Goal: Task Accomplishment & Management: Complete application form

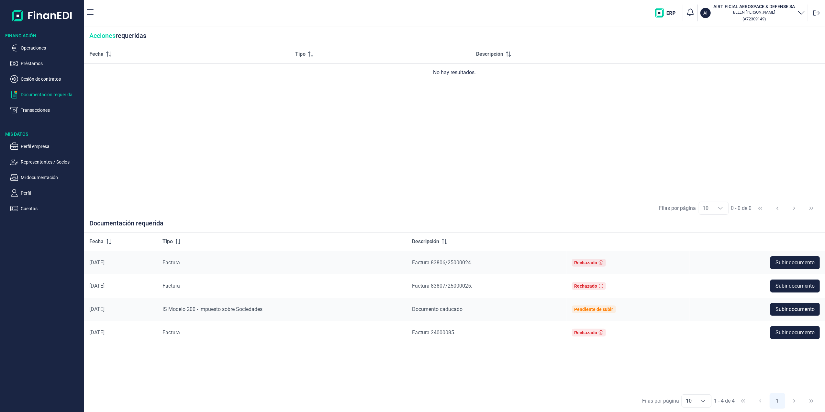
click at [34, 110] on p "Transacciones" at bounding box center [51, 110] width 61 height 8
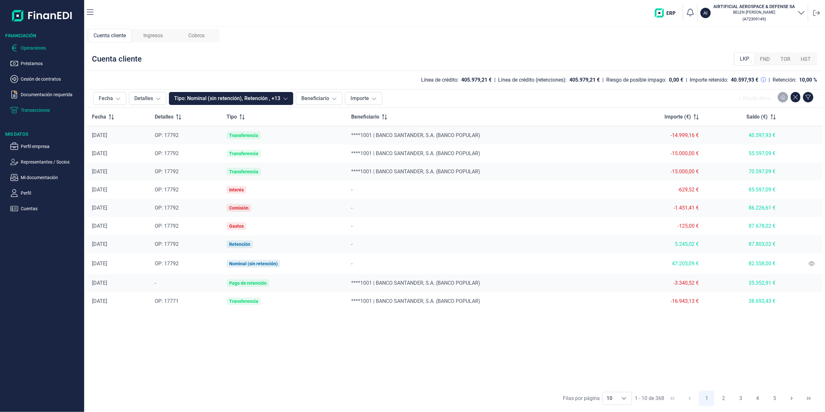
click at [32, 48] on p "Operaciones" at bounding box center [51, 48] width 61 height 8
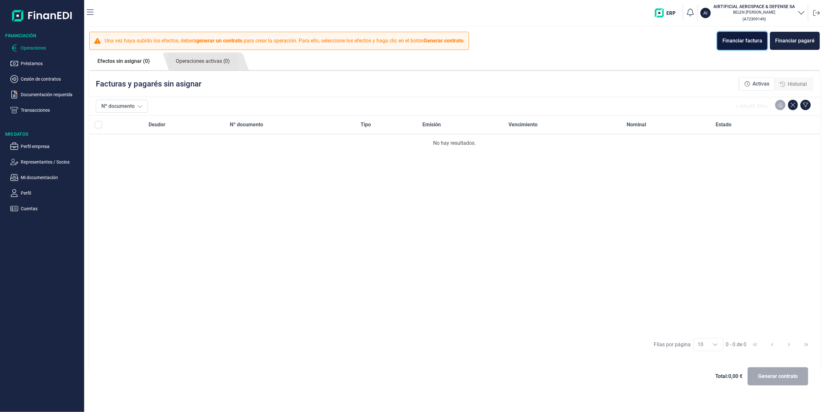
click at [751, 38] on div "Financiar factura" at bounding box center [742, 41] width 40 height 8
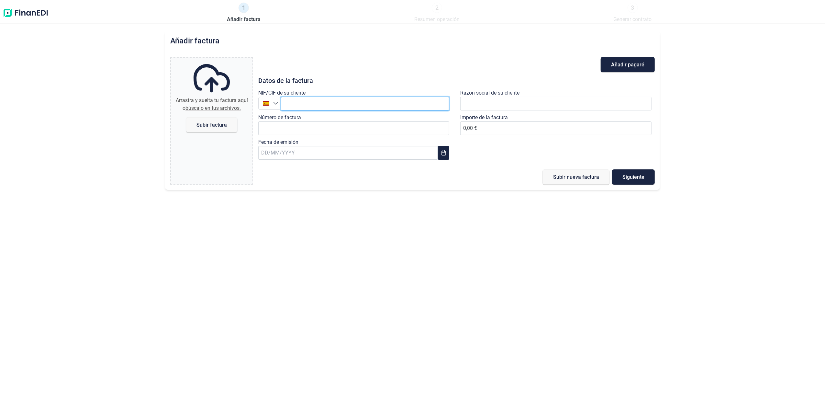
click at [337, 104] on input "text" at bounding box center [365, 104] width 169 height 14
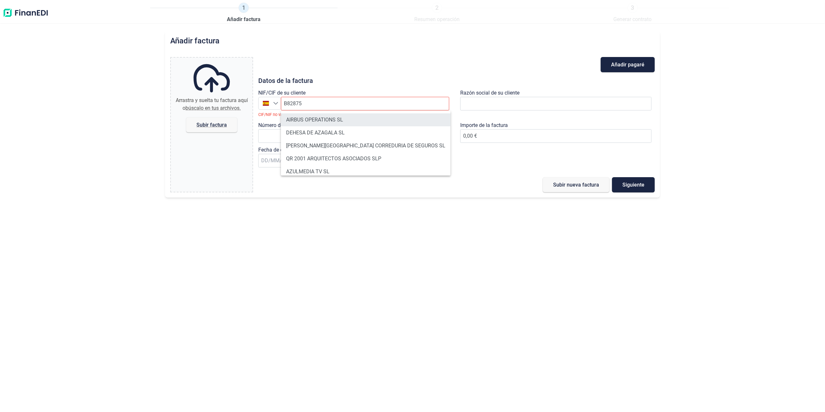
click at [328, 122] on li "AIRBUS OPERATIONS SL" at bounding box center [366, 119] width 170 height 13
type input "B82875055"
type input "AIRBUS OPERATIONS SL"
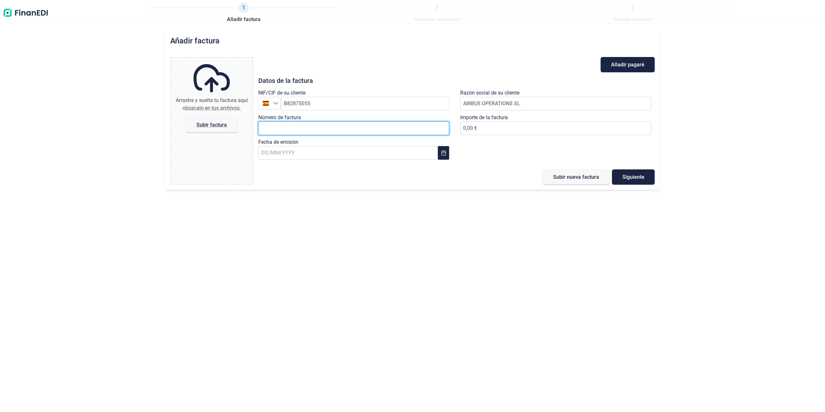
click at [321, 127] on input "Número de factura" at bounding box center [353, 128] width 191 height 14
type input "2018611566"
type input "1.844,04 €"
click at [346, 154] on input "text" at bounding box center [348, 153] width 180 height 14
click at [266, 173] on button "Previous Month" at bounding box center [268, 170] width 10 height 10
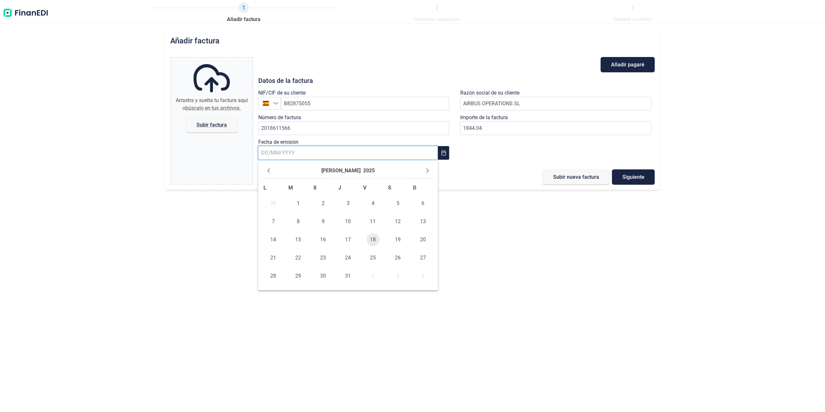
click at [369, 239] on span "18" at bounding box center [373, 239] width 13 height 13
type input "[DATE]"
click at [210, 124] on span "Subir factura" at bounding box center [211, 124] width 30 height 5
click at [210, 60] on input "Arrastra y suelta tu factura aquí o búscalo en tus archivos. Subir factura" at bounding box center [212, 59] width 82 height 2
type input "C:\fakepath\2018611566.pdf"
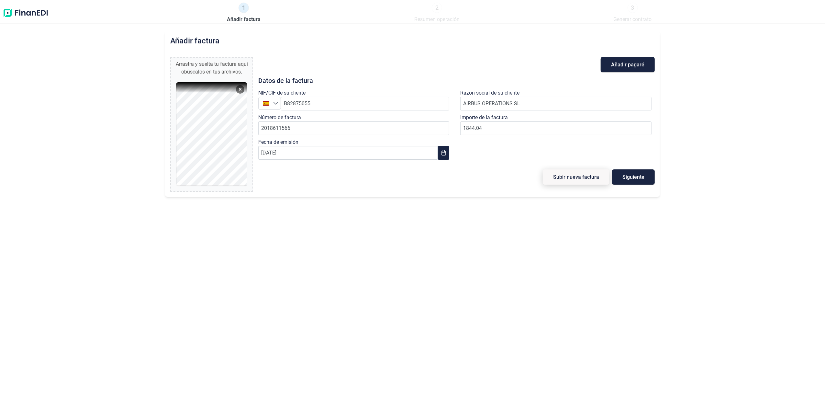
click at [580, 177] on span "Subir nueva factura" at bounding box center [576, 176] width 46 height 5
type input "0,00 €"
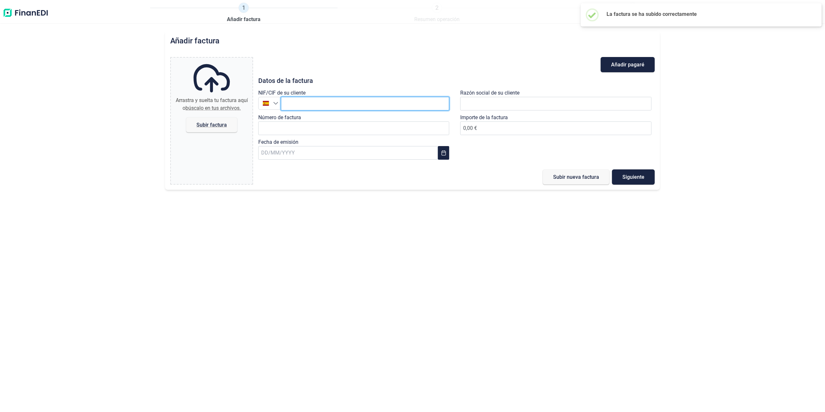
click at [329, 104] on input "text" at bounding box center [365, 104] width 169 height 14
click at [319, 122] on li "AIRBUS OPERATIONS SL" at bounding box center [365, 119] width 169 height 13
type input "B82875055"
type input "AIRBUS OPERATIONS SL"
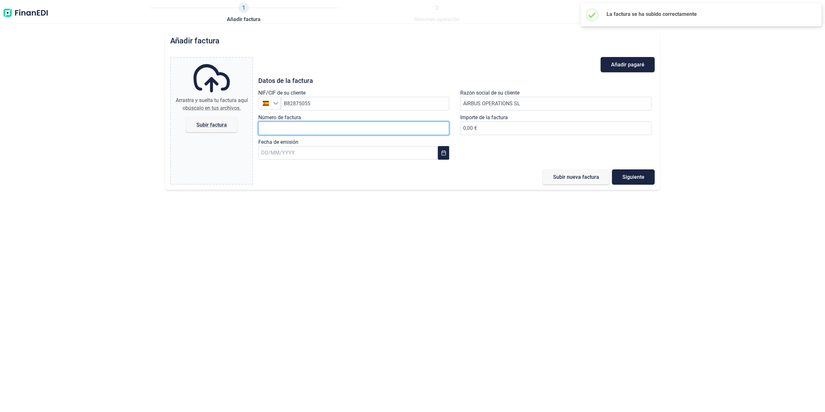
click at [318, 123] on input "Número de factura" at bounding box center [353, 128] width 191 height 14
type input "2018611595"
type input "1.210,00 €"
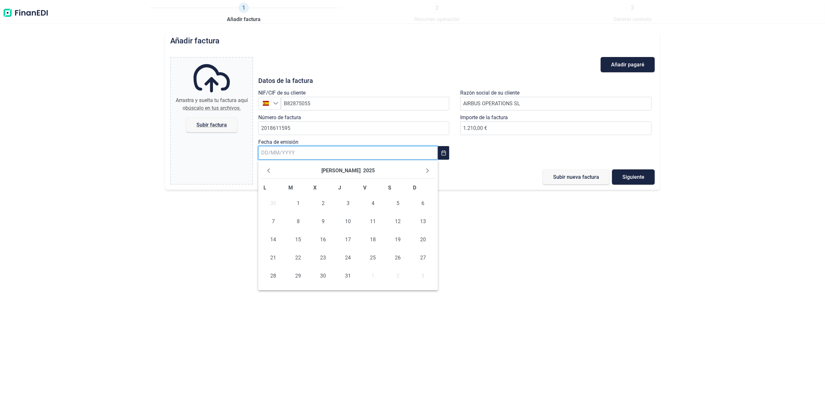
click at [305, 153] on input "text" at bounding box center [348, 153] width 180 height 14
click at [376, 255] on span "25" at bounding box center [373, 257] width 13 height 13
type input "[DATE]"
click at [216, 112] on label "Arrastra y suelta tu factura aquí o búscalo en tus archivos. Subir factura" at bounding box center [212, 96] width 82 height 77
click at [216, 60] on input "Arrastra y suelta tu factura aquí o búscalo en tus archivos. Subir factura" at bounding box center [212, 59] width 82 height 2
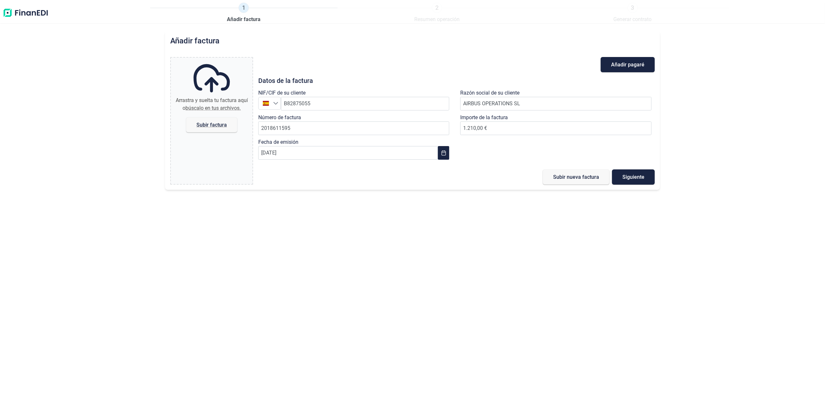
type input "C:\fakepath\2018611595.pdf"
click at [574, 176] on span "Subir nueva factura" at bounding box center [576, 176] width 46 height 5
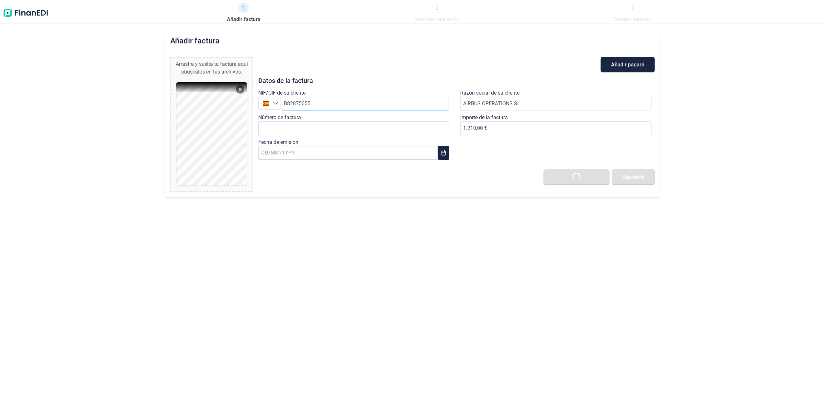
type input "0,00 €"
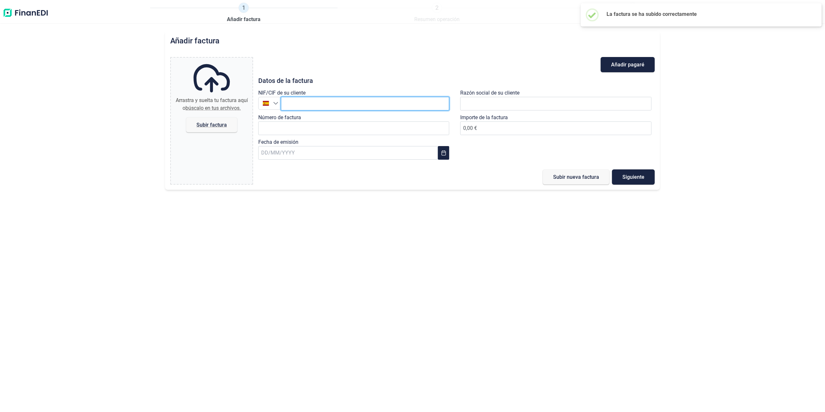
click at [314, 101] on input "text" at bounding box center [365, 104] width 169 height 14
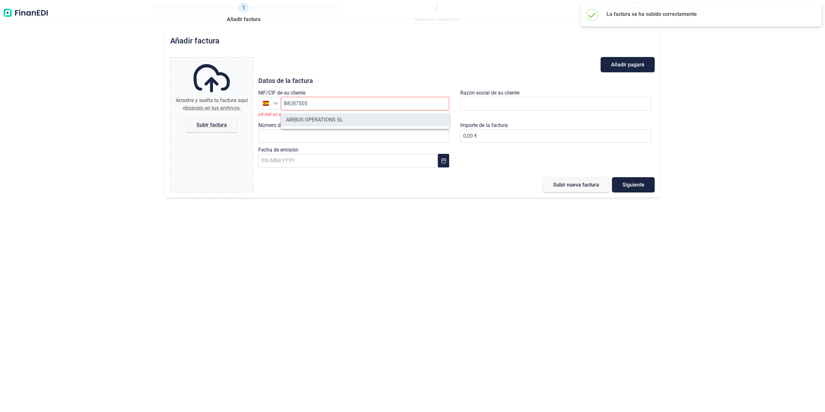
click at [326, 118] on li "AIRBUS OPERATIONS SL" at bounding box center [365, 119] width 169 height 13
type input "B82875055"
type input "AIRBUS OPERATIONS SL"
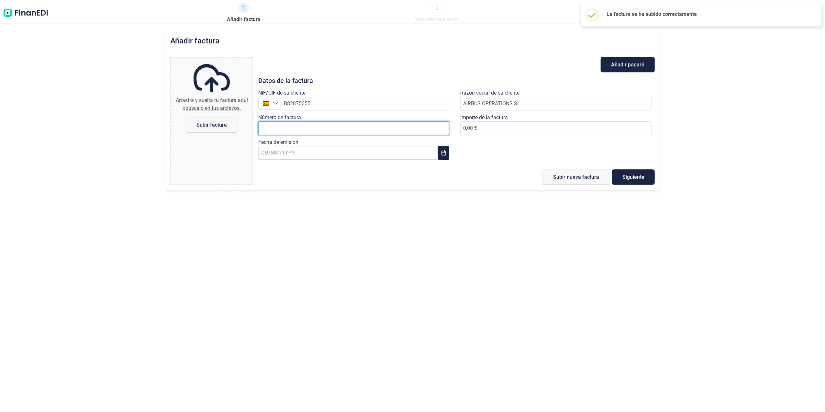
click at [320, 130] on input "Número de factura" at bounding box center [353, 128] width 191 height 14
type input "2018611652"
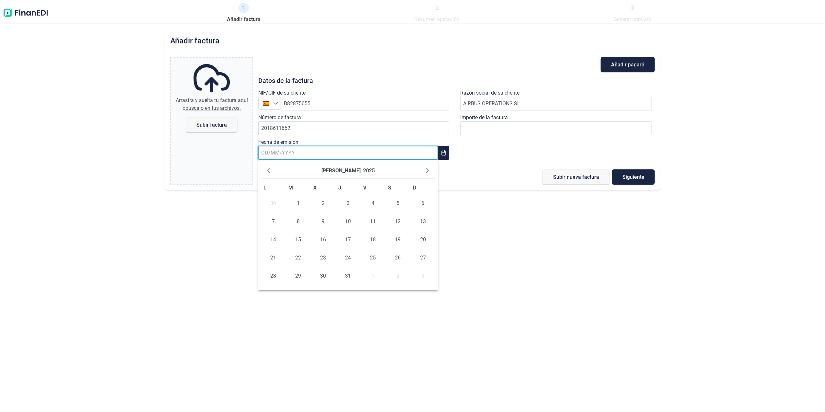
drag, startPoint x: 408, startPoint y: 157, endPoint x: 386, endPoint y: 166, distance: 24.0
click at [408, 157] on input "text" at bounding box center [348, 153] width 180 height 14
click at [373, 237] on span "18" at bounding box center [373, 239] width 13 height 13
click at [437, 154] on input "[DATE]" at bounding box center [348, 153] width 180 height 14
click at [430, 170] on icon "Next Month" at bounding box center [427, 170] width 5 height 5
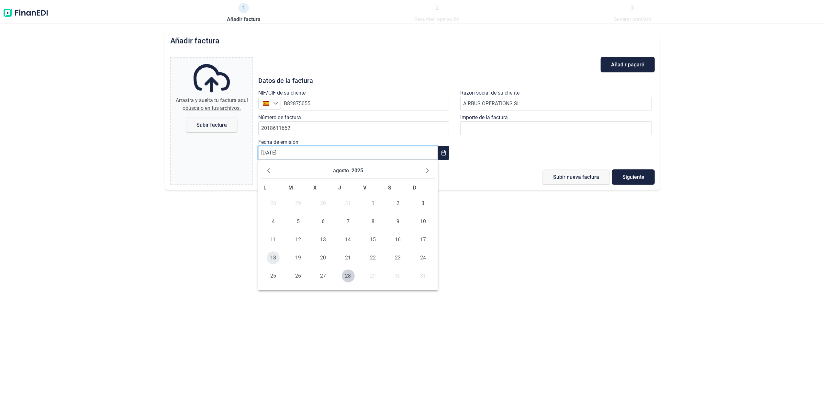
click at [274, 257] on span "18" at bounding box center [273, 257] width 13 height 13
type input "[DATE]"
click at [220, 122] on span "Subir factura" at bounding box center [211, 124] width 30 height 5
click at [220, 60] on input "Arrastra y suelta tu factura aquí o búscalo en tus archivos. Subir factura" at bounding box center [212, 59] width 82 height 2
type input "C:\fakepath\2018611652.pdf"
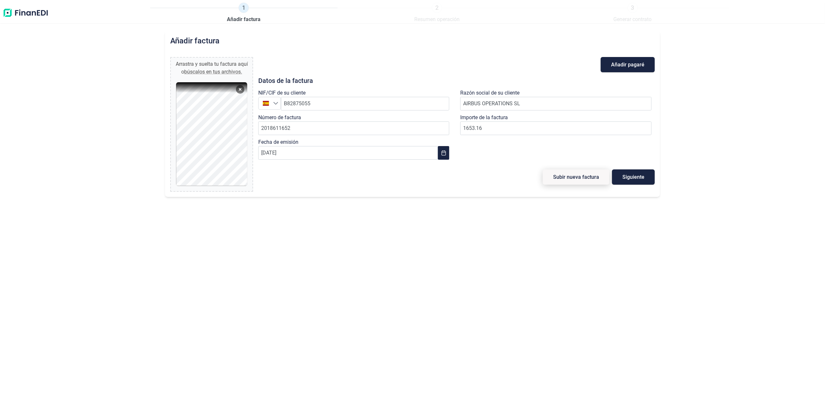
type input "1.653,16 €"
click at [577, 177] on span "Subir nueva factura" at bounding box center [576, 176] width 46 height 5
type input "0,00 €"
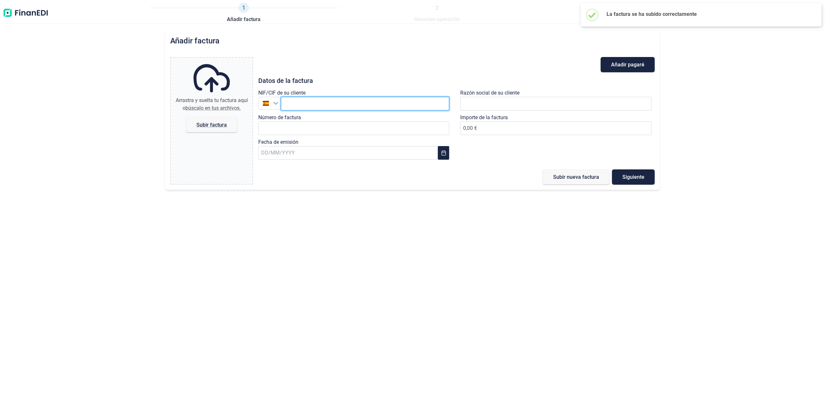
click at [368, 104] on input "text" at bounding box center [365, 104] width 169 height 14
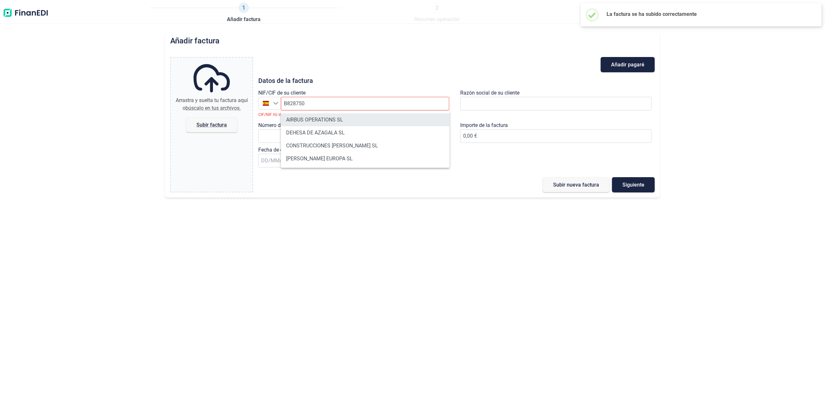
click at [331, 114] on li "AIRBUS OPERATIONS SL" at bounding box center [365, 119] width 169 height 13
type input "B82875055"
type input "AIRBUS OPERATIONS SL"
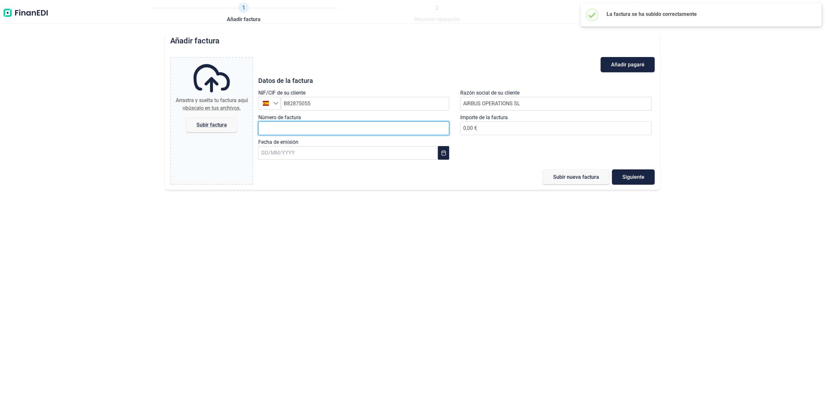
click at [327, 126] on input "Número de factura" at bounding box center [353, 128] width 191 height 14
type input "2018611678"
click at [316, 157] on input "text" at bounding box center [348, 153] width 180 height 14
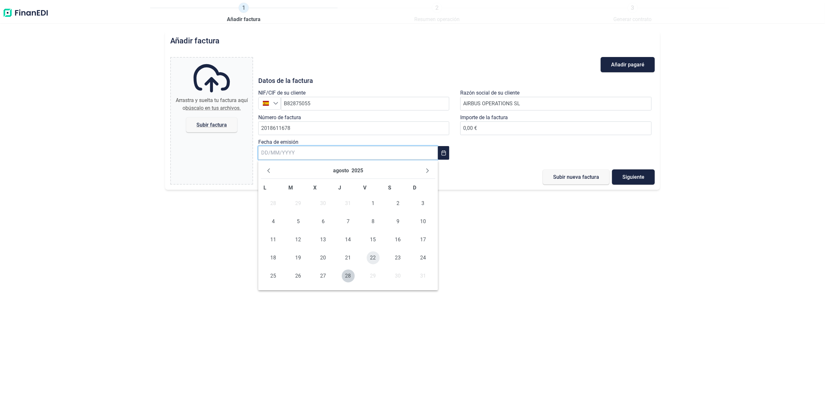
click at [374, 258] on span "22" at bounding box center [373, 257] width 13 height 13
type input "[DATE]"
click at [218, 122] on span "Subir factura" at bounding box center [211, 124] width 30 height 5
click at [218, 60] on input "Arrastra y suelta tu factura aquí o búscalo en tus archivos. Subir factura" at bounding box center [212, 59] width 82 height 2
type input "C:\fakepath\2018611678.pdf"
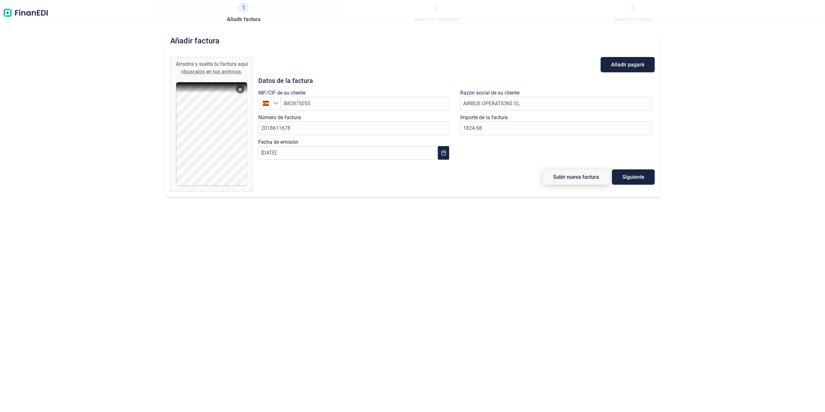
type input "1.824,68 €"
click at [573, 175] on span "Subir nueva factura" at bounding box center [576, 176] width 46 height 5
type input "0,00 €"
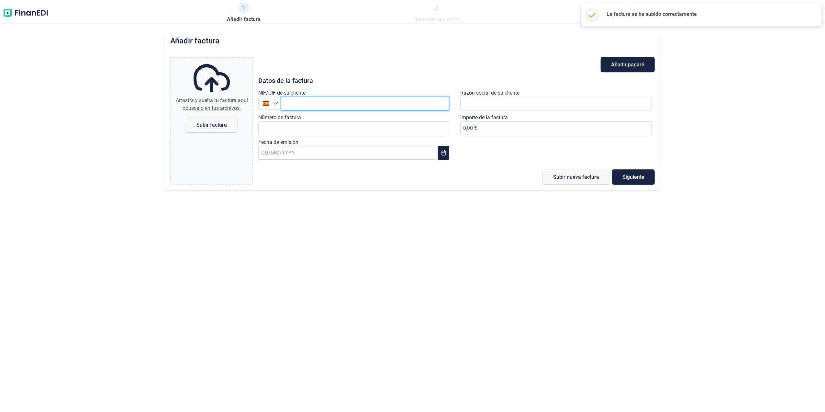
click at [314, 104] on input "text" at bounding box center [365, 104] width 169 height 14
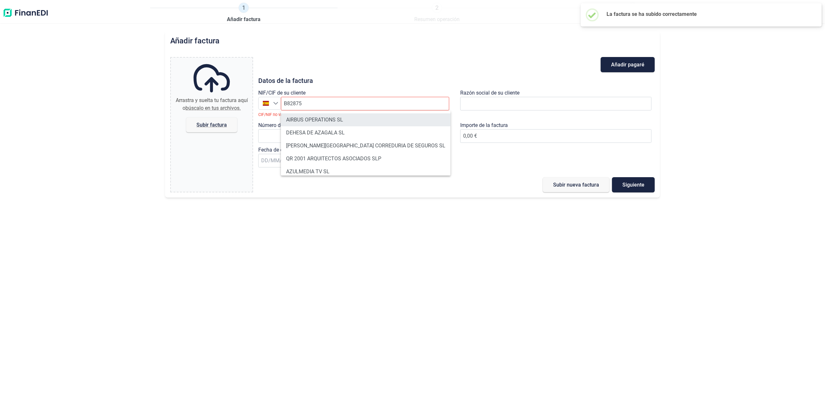
click at [318, 118] on li "AIRBUS OPERATIONS SL" at bounding box center [366, 119] width 170 height 13
type input "B82875055"
type input "AIRBUS OPERATIONS SL"
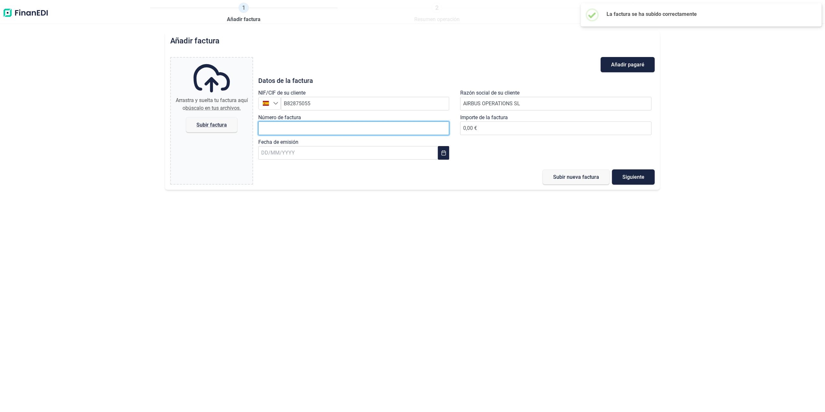
click at [311, 125] on input "Número de factura" at bounding box center [353, 128] width 191 height 14
type input "2018611679"
type input "5.474,04 €"
click at [315, 151] on input "text" at bounding box center [348, 153] width 180 height 14
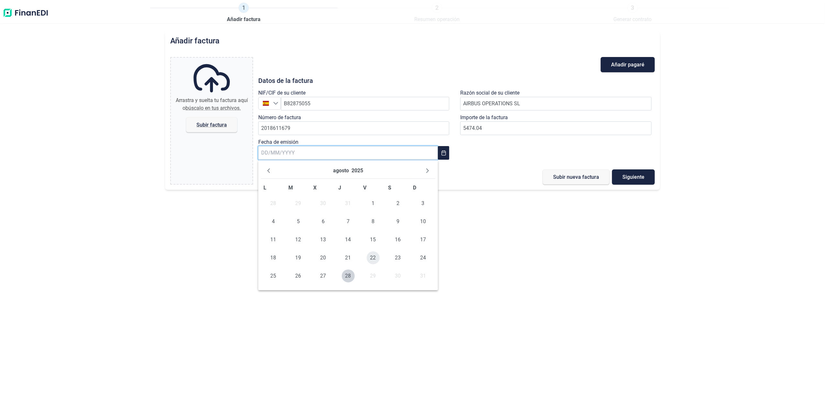
click at [370, 255] on span "22" at bounding box center [373, 257] width 13 height 13
type input "[DATE]"
click at [216, 117] on span "Subir factura" at bounding box center [211, 124] width 51 height 15
click at [216, 60] on input "Arrastra y suelta tu factura aquí o búscalo en tus archivos. Subir factura" at bounding box center [212, 59] width 82 height 2
type input "C:\fakepath\2018611679.pdf"
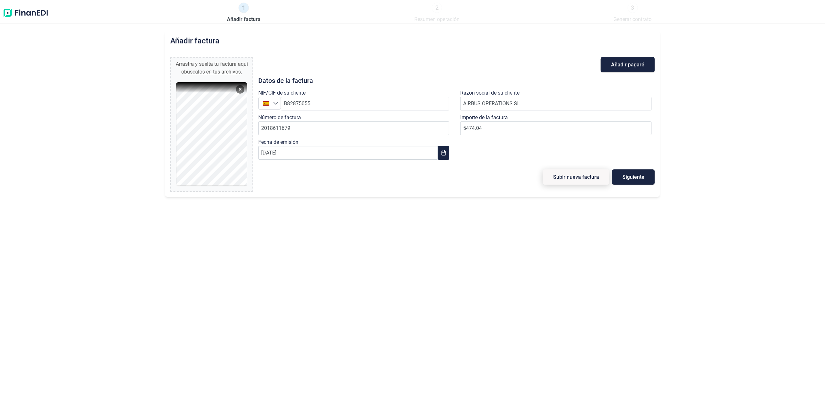
click at [573, 174] on button "Subir nueva factura" at bounding box center [576, 176] width 67 height 15
type input "0,00 €"
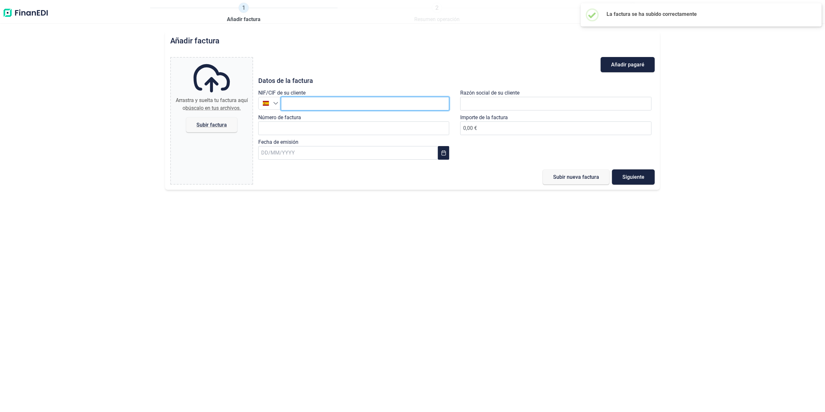
click at [329, 105] on input "text" at bounding box center [365, 104] width 169 height 14
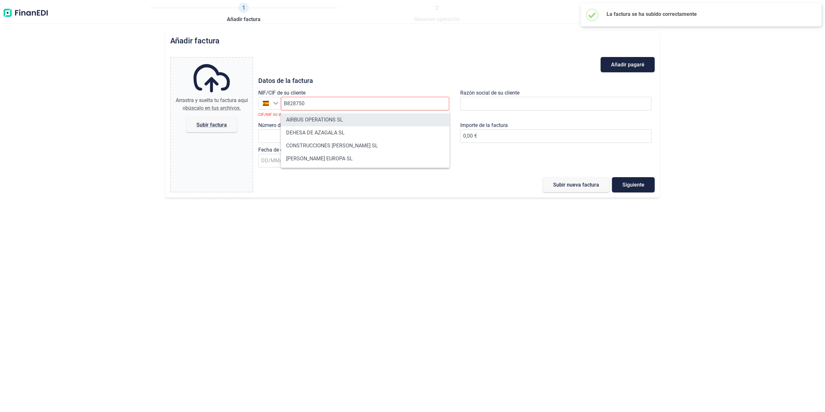
click at [317, 116] on li "AIRBUS OPERATIONS SL" at bounding box center [365, 119] width 169 height 13
type input "B82875055"
type input "AIRBUS OPERATIONS SL"
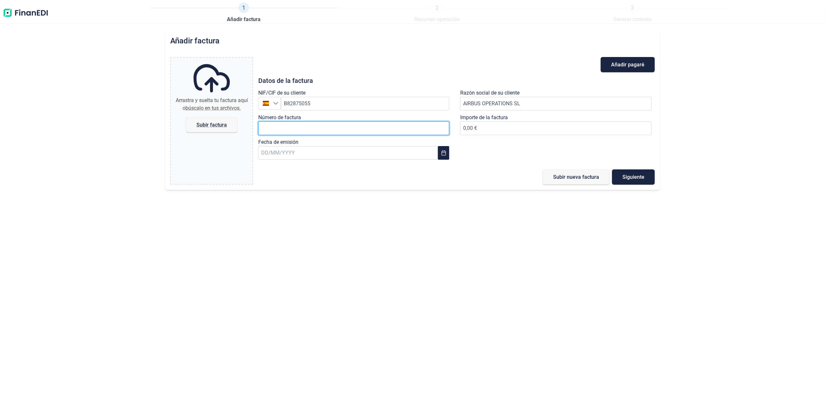
click at [319, 130] on input "Número de factura" at bounding box center [353, 128] width 191 height 14
type input "2018611680"
type input "605,00 €"
click at [332, 149] on input "text" at bounding box center [348, 153] width 180 height 14
click at [370, 254] on span "22" at bounding box center [373, 257] width 13 height 13
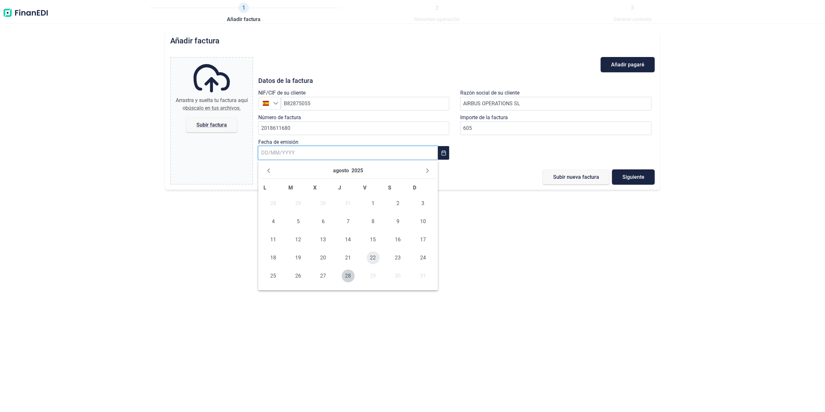
type input "[DATE]"
click at [220, 122] on span "Subir factura" at bounding box center [211, 124] width 30 height 5
click at [220, 60] on input "Arrastra y suelta tu factura aquí o búscalo en tus archivos. Subir factura" at bounding box center [212, 59] width 82 height 2
type input "C:\fakepath\2018611680.pdf"
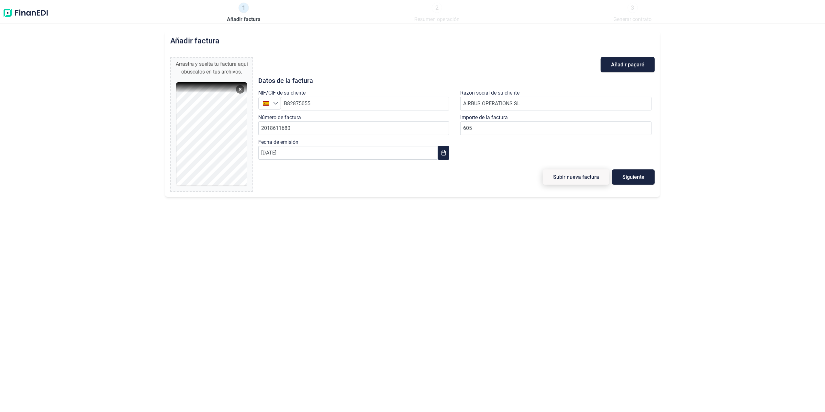
click at [584, 176] on span "Subir nueva factura" at bounding box center [576, 176] width 46 height 5
type input "0,00 €"
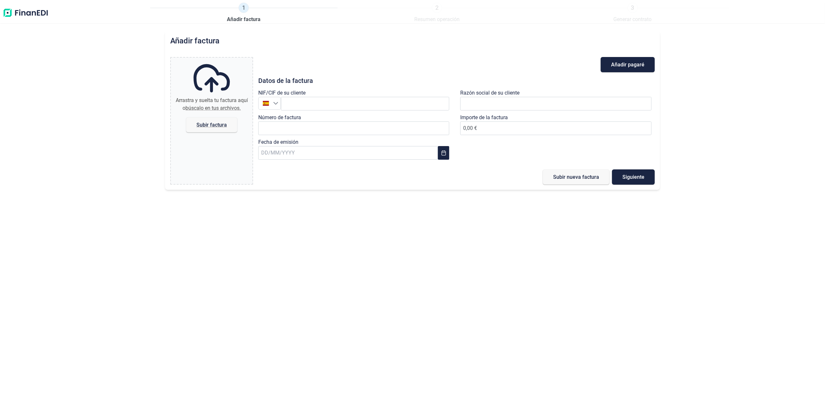
click at [201, 180] on div "Arrastra y suelta tu factura aquí o búscalo en tus archivos. Subir factura Files" at bounding box center [212, 121] width 82 height 126
click at [8, 12] on img at bounding box center [26, 13] width 46 height 21
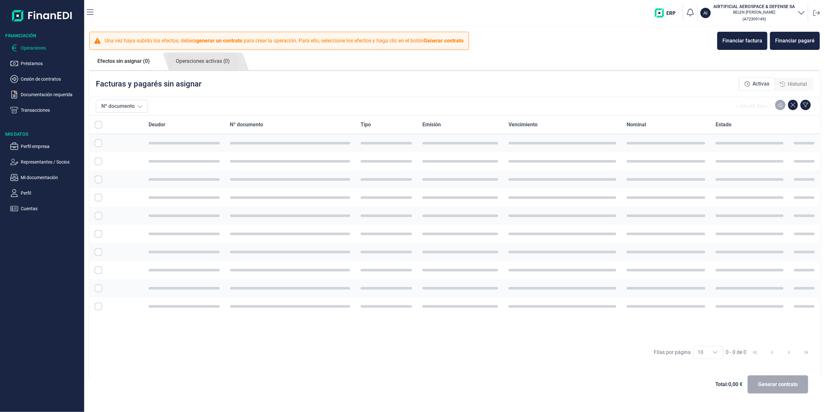
checkbox input "true"
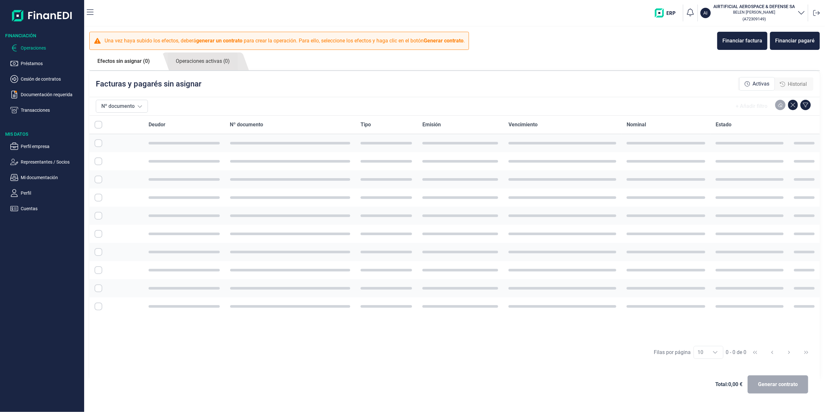
checkbox input "true"
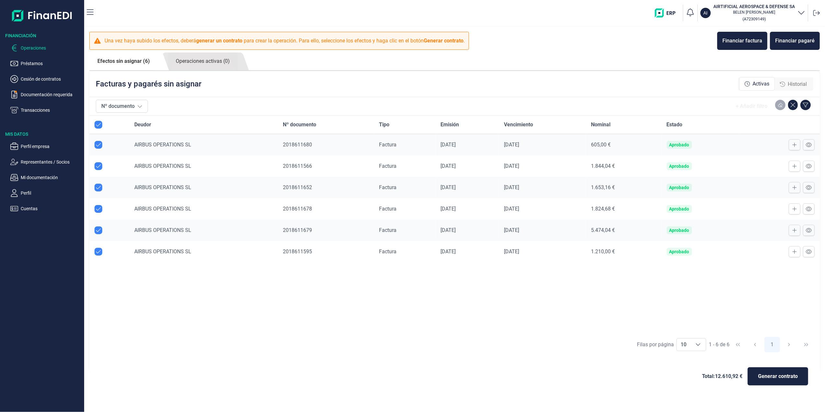
click at [332, 89] on div "Facturas y pagarés sin asignar Activas Historial" at bounding box center [454, 84] width 731 height 26
